Goal: Information Seeking & Learning: Learn about a topic

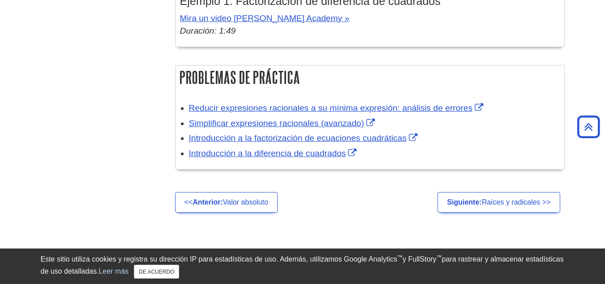
scroll to position [1401, 0]
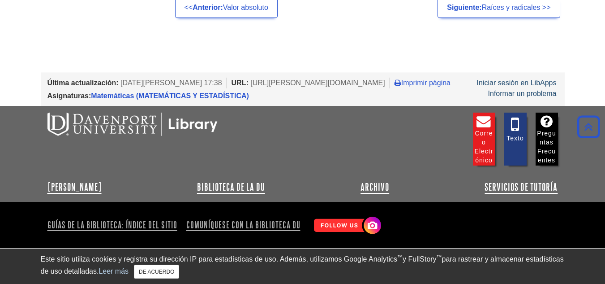
drag, startPoint x: 399, startPoint y: 73, endPoint x: 234, endPoint y: 77, distance: 165.3
click at [250, 79] on font "[URL][PERSON_NAME][DOMAIN_NAME]" at bounding box center [317, 83] width 135 height 8
copy font "[URL][PERSON_NAME][DOMAIN_NAME]"
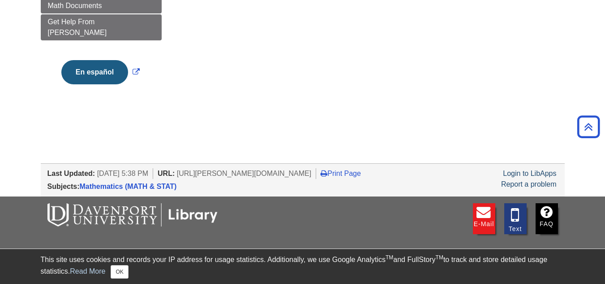
scroll to position [627, 0]
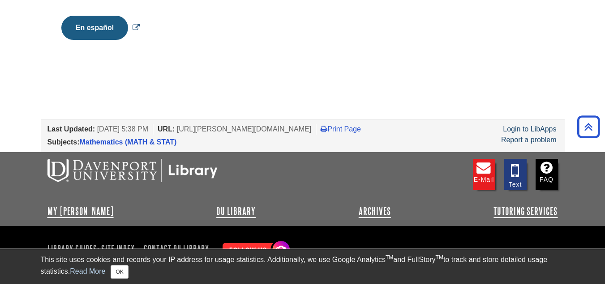
click at [95, 16] on button "En español" at bounding box center [94, 28] width 67 height 24
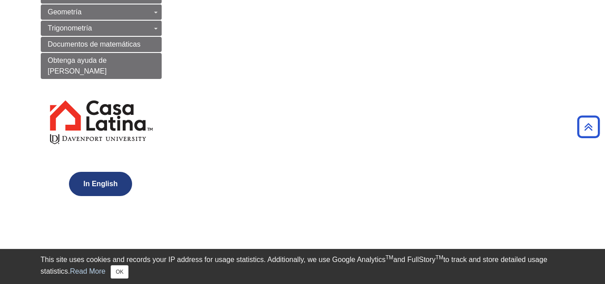
scroll to position [717, 0]
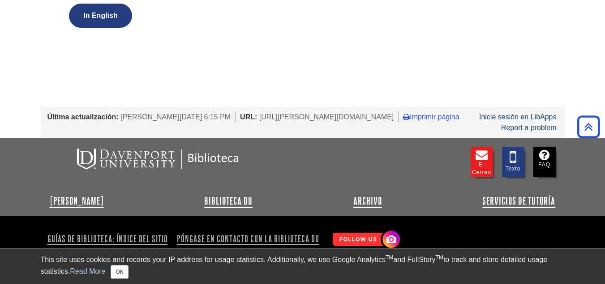
drag, startPoint x: 407, startPoint y: 105, endPoint x: 399, endPoint y: 106, distance: 8.6
click at [399, 112] on li "URL: [URL][PERSON_NAME][DOMAIN_NAME]" at bounding box center [319, 117] width 159 height 11
click at [399, 112] on li "URL: https://davenport.libguides.com/guia-general-matematicas" at bounding box center [319, 117] width 159 height 11
drag, startPoint x: 404, startPoint y: 107, endPoint x: 219, endPoint y: 107, distance: 185.0
click at [240, 112] on li "URL: https://davenport.libguides.com/guia-general-matematicas" at bounding box center [319, 117] width 159 height 11
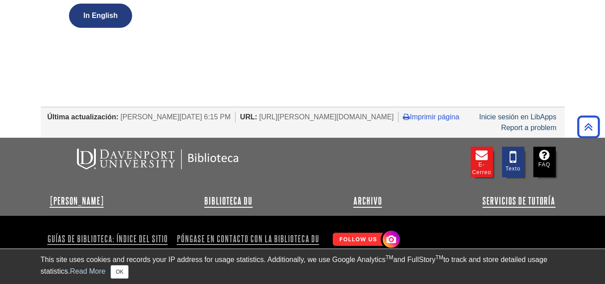
copy span "https://davenport.libguides.com/guia-general-matematicas"
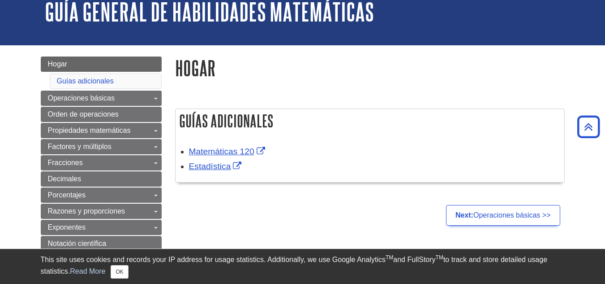
scroll to position [0, 0]
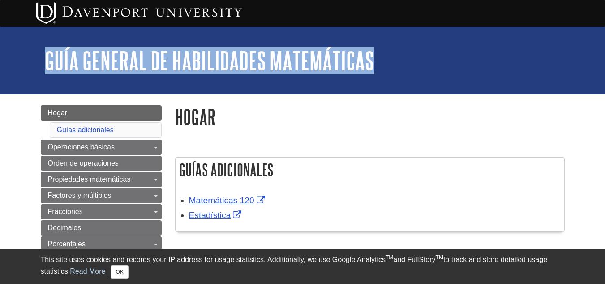
drag, startPoint x: 383, startPoint y: 60, endPoint x: 64, endPoint y: 64, distance: 319.8
click at [48, 68] on h1 "Guía general de habilidades matemáticas" at bounding box center [307, 60] width 524 height 27
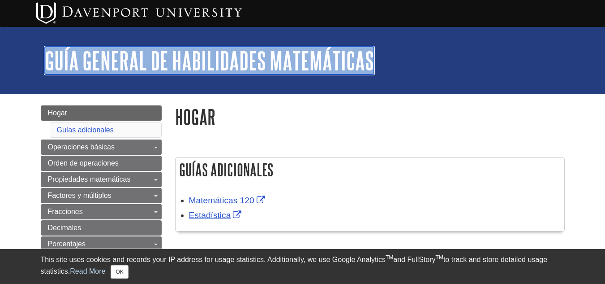
copy link "Guía general de habilidades matemáticas"
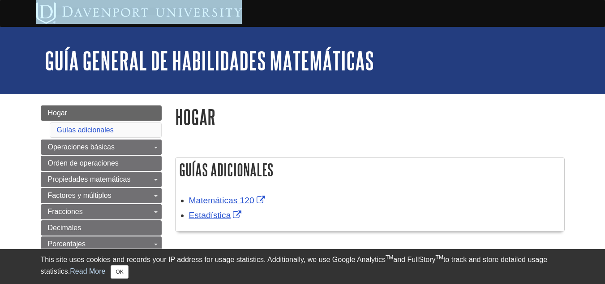
drag, startPoint x: 258, startPoint y: 16, endPoint x: 67, endPoint y: 8, distance: 190.5
click at [67, 8] on div "My DU Home" at bounding box center [302, 13] width 537 height 27
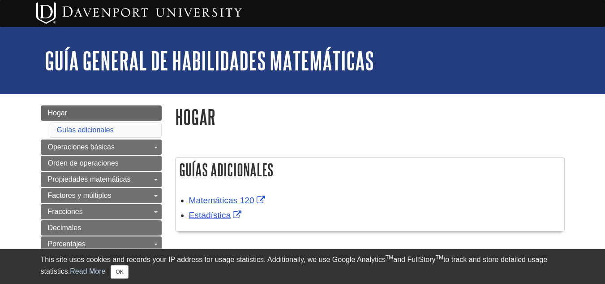
drag, startPoint x: 67, startPoint y: 8, endPoint x: 261, endPoint y: 131, distance: 229.8
click at [261, 131] on div "Hogar Guías adicionales Matemáticas 120 Estadística" at bounding box center [370, 177] width 390 height 144
